Goal: Information Seeking & Learning: Compare options

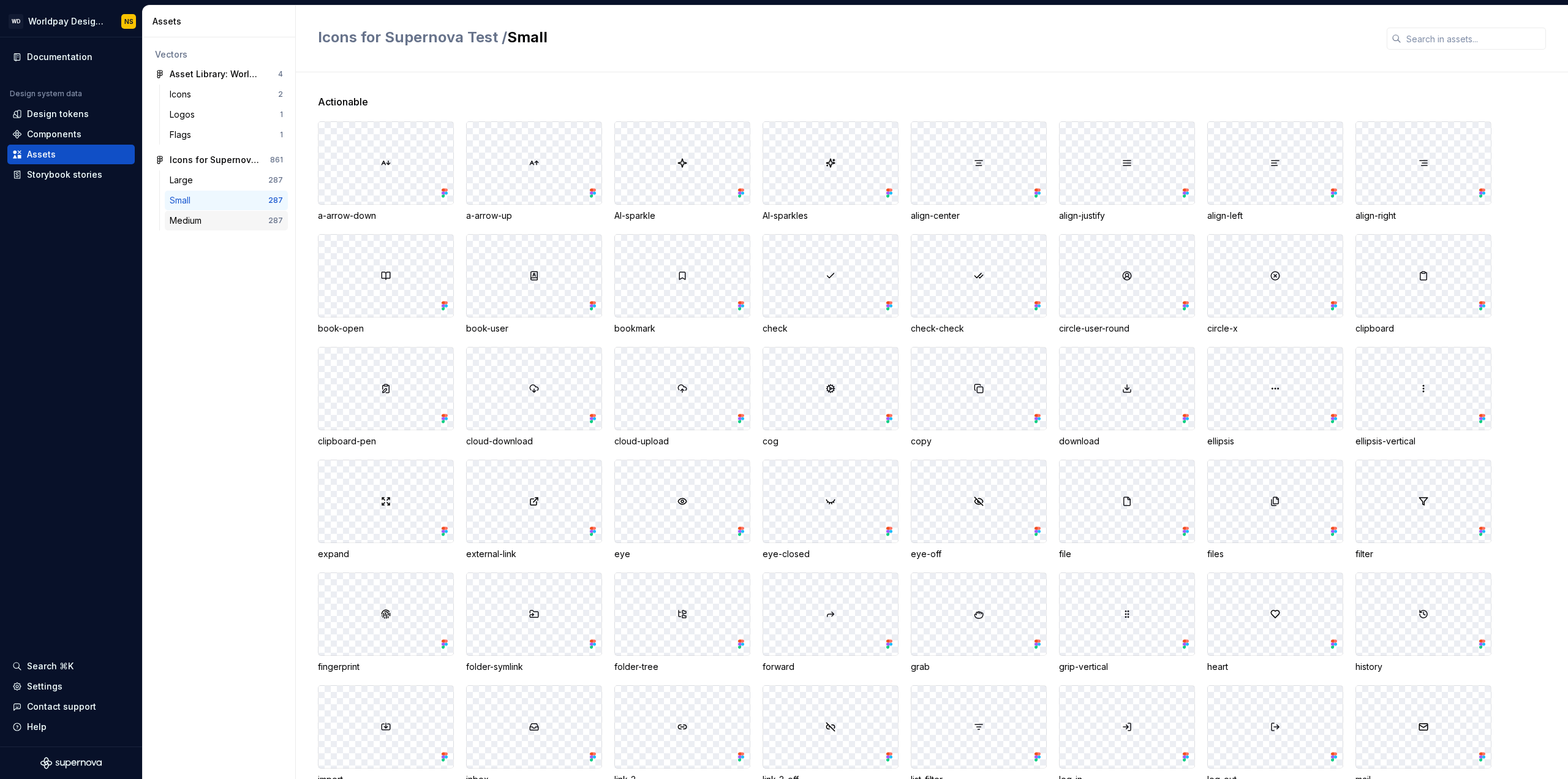
click at [201, 213] on div "Medium 287" at bounding box center [226, 220] width 123 height 20
click at [204, 192] on div "Small 287" at bounding box center [226, 200] width 123 height 20
click at [213, 180] on div "Large" at bounding box center [219, 180] width 99 height 12
click at [200, 200] on div "Small" at bounding box center [219, 200] width 99 height 12
